Goal: Complete application form

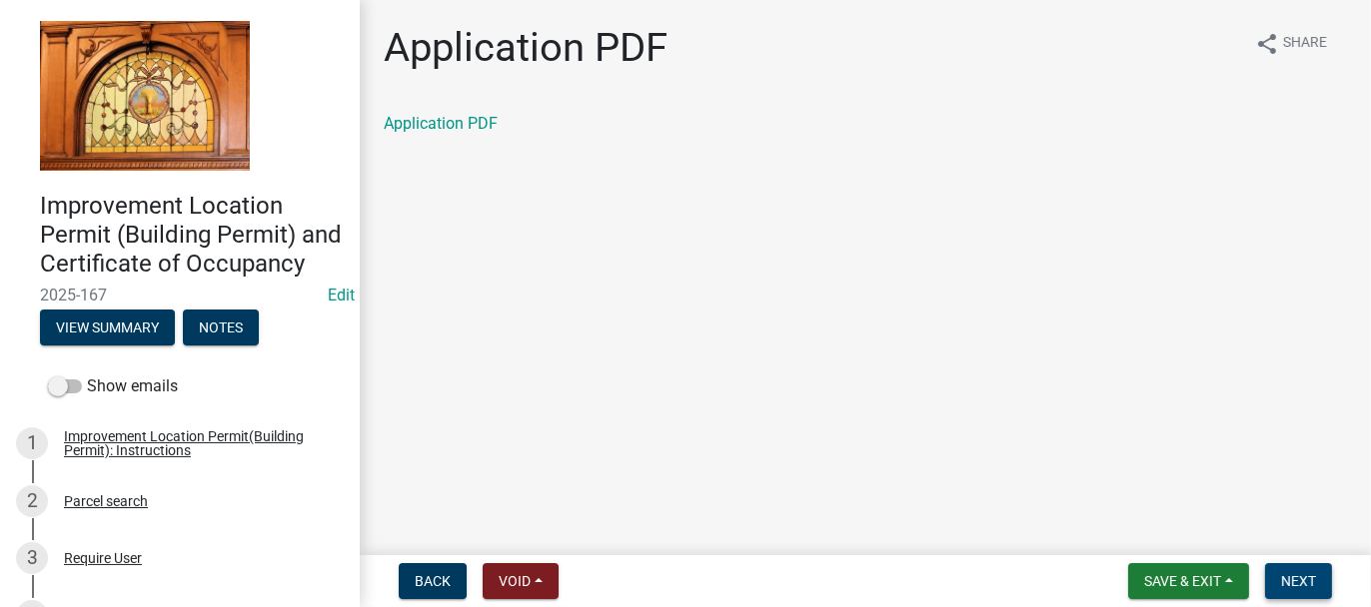
click at [1285, 576] on span "Next" at bounding box center [1298, 582] width 35 height 16
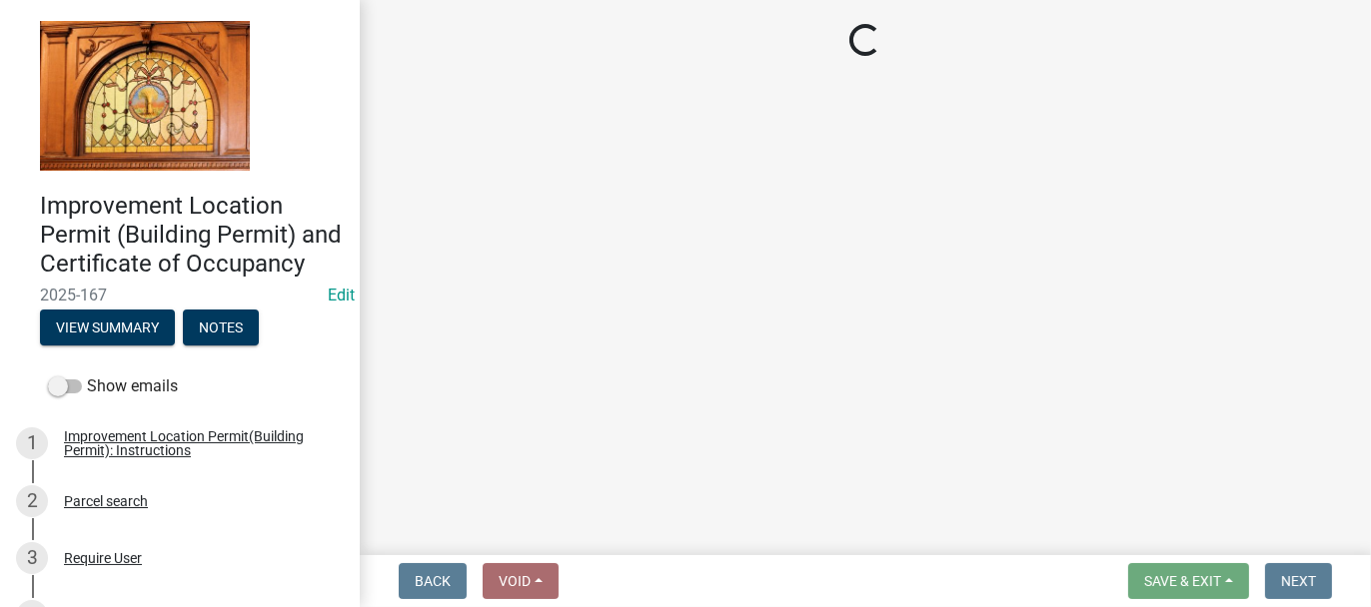
select select "62bb873c-c571-4454-ac8a-8c216551e2a3"
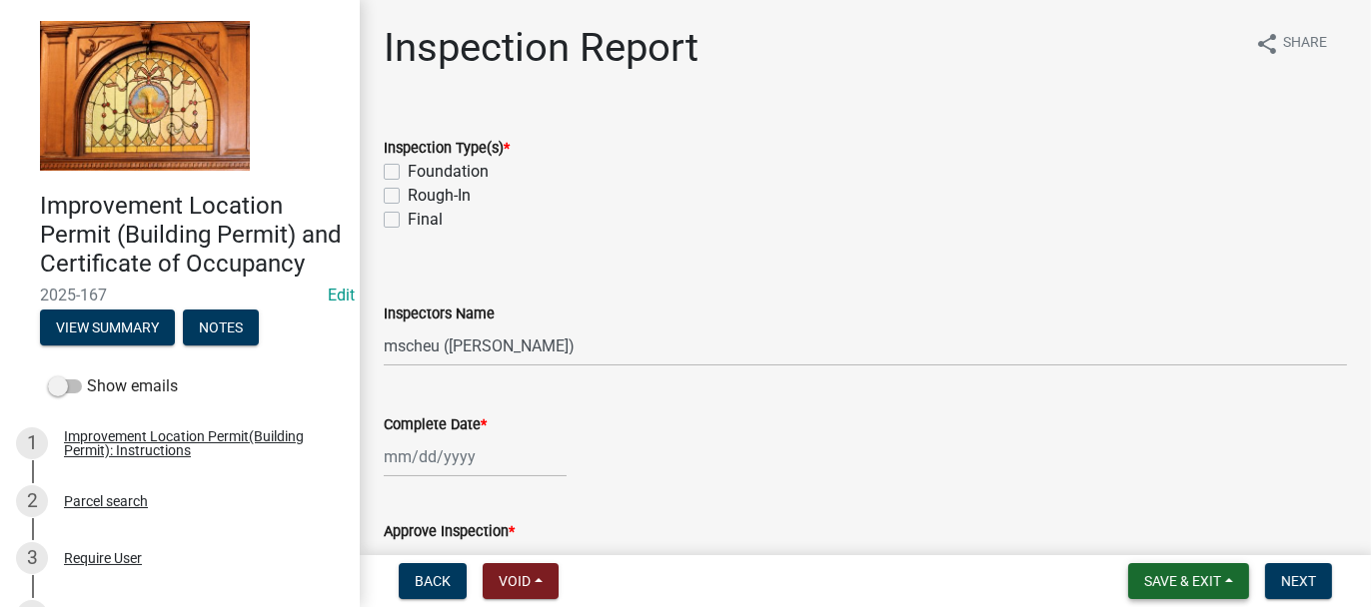
click at [1144, 580] on span "Save & Exit" at bounding box center [1182, 582] width 77 height 16
click at [1131, 536] on button "Save & Exit" at bounding box center [1169, 530] width 160 height 48
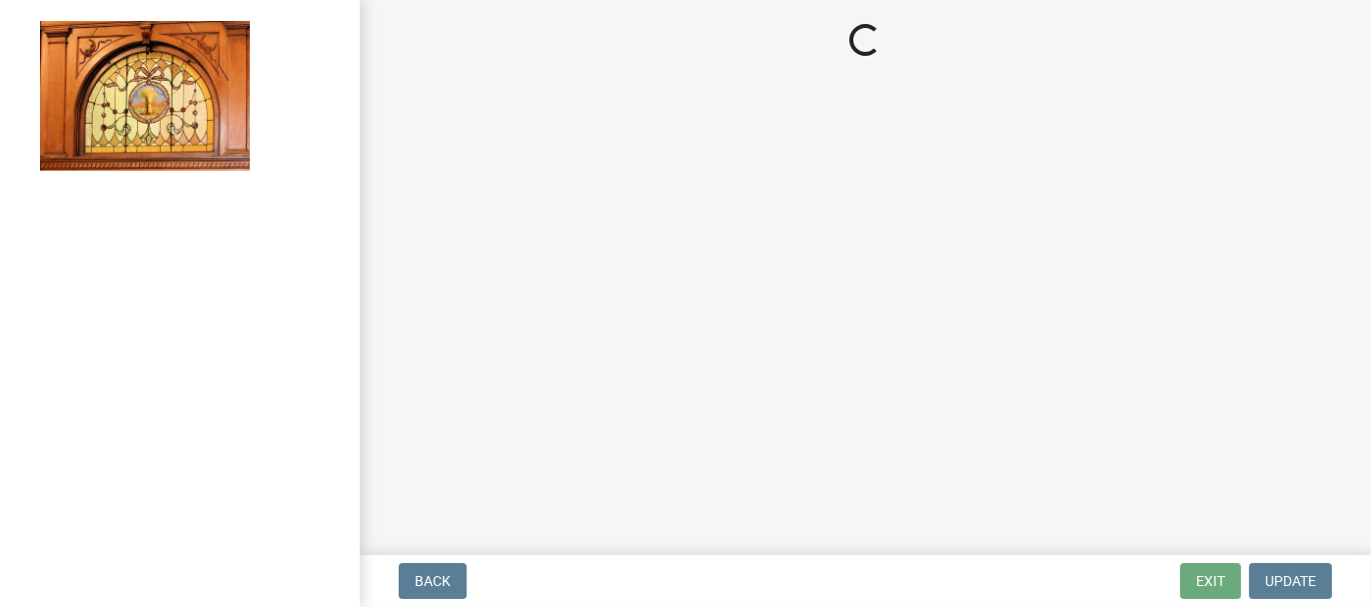
select select "62bb873c-c571-4454-ac8a-8c216551e2a3"
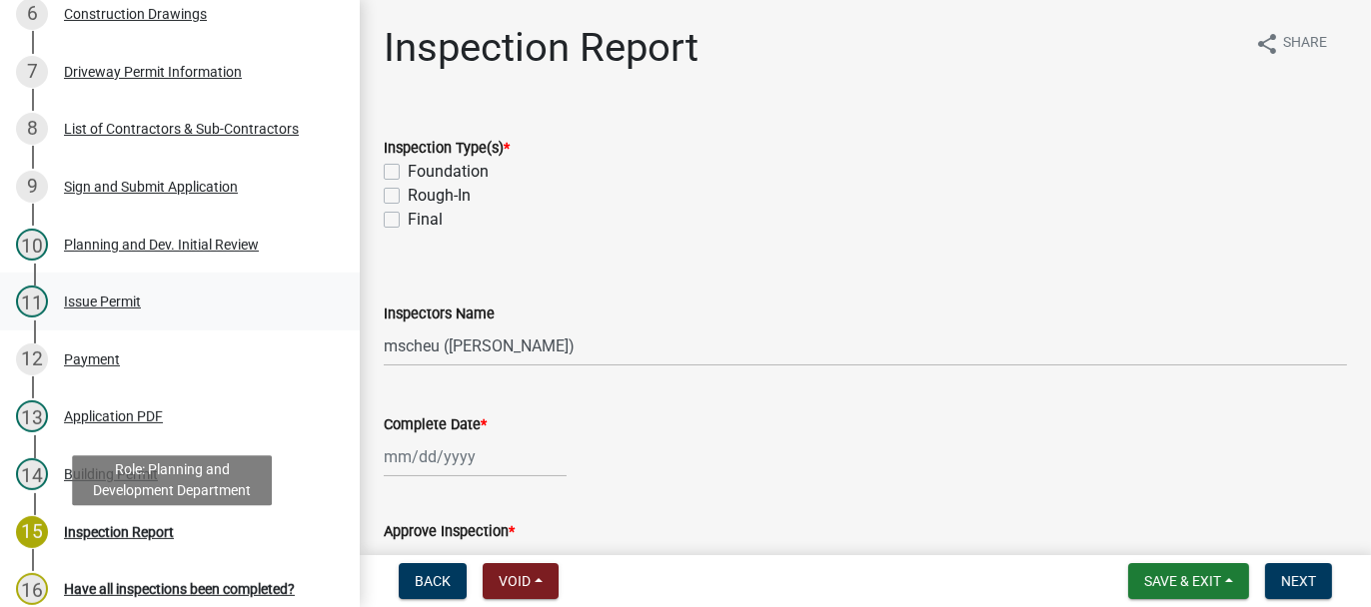
scroll to position [500, 0]
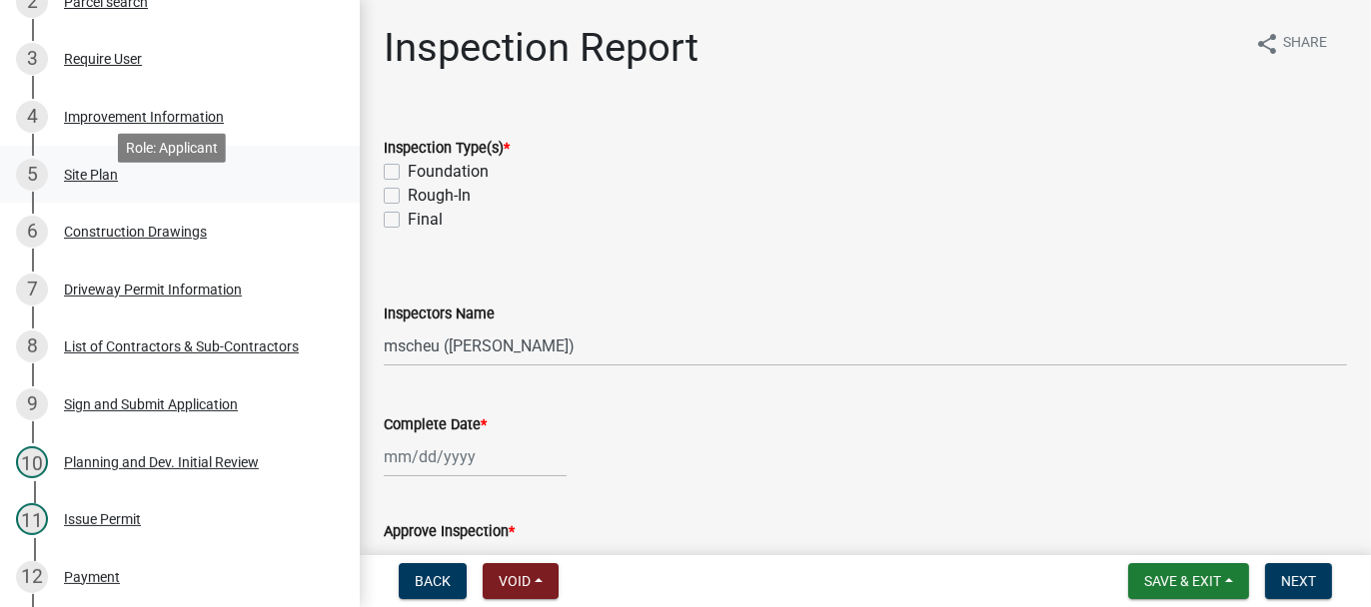
click at [93, 182] on div "Site Plan" at bounding box center [91, 175] width 54 height 14
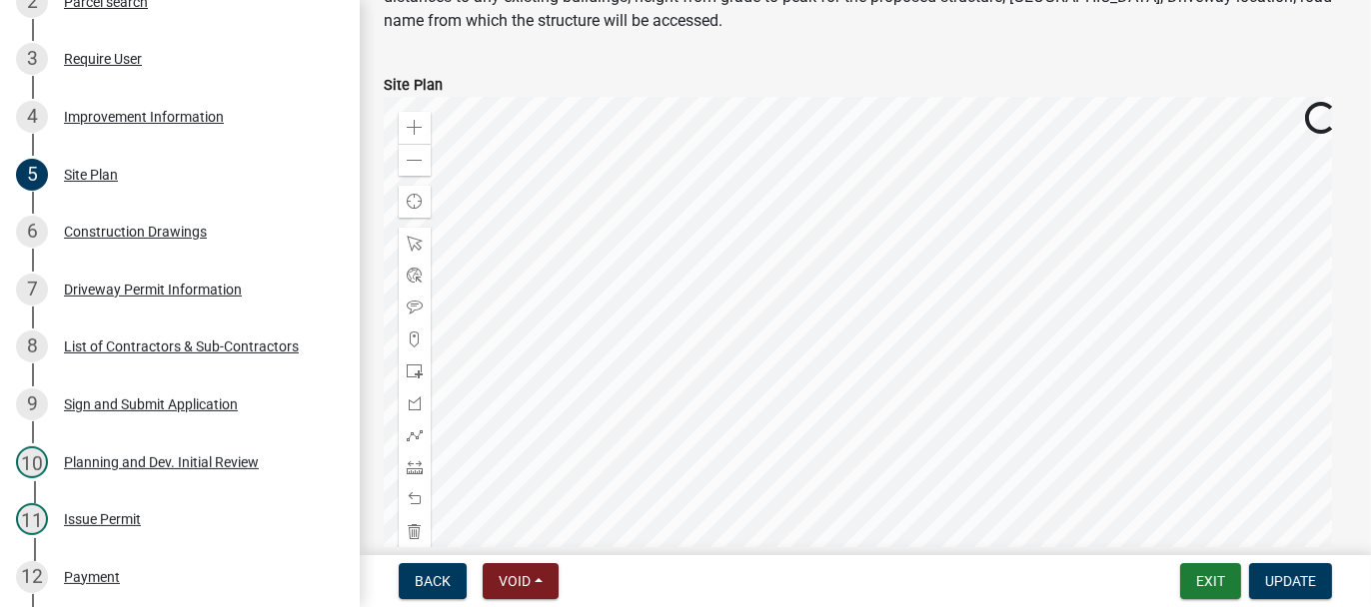
scroll to position [155, 0]
click at [452, 241] on div at bounding box center [865, 343] width 963 height 500
click at [405, 154] on div "Zoom out" at bounding box center [415, 156] width 32 height 32
click at [405, 121] on div "Zoom in" at bounding box center [415, 124] width 32 height 32
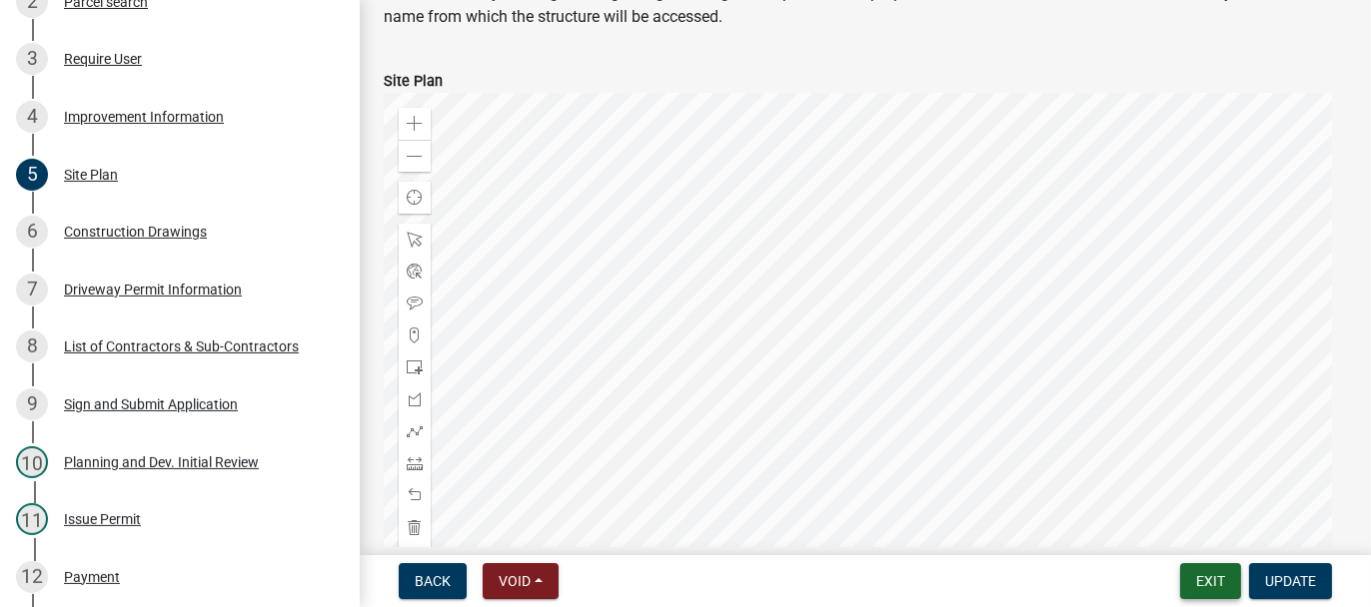
click at [1204, 585] on button "Exit" at bounding box center [1210, 582] width 61 height 36
